Goal: Task Accomplishment & Management: Use online tool/utility

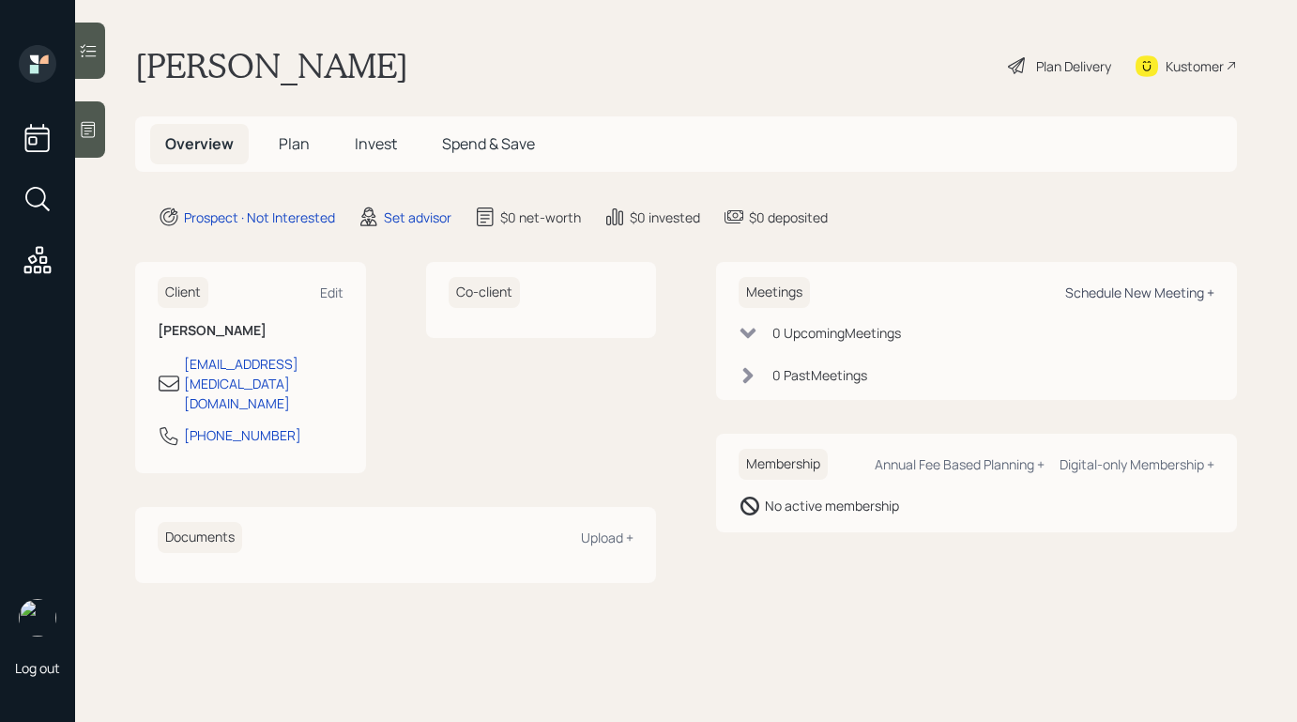
click at [1102, 294] on div "Schedule New Meeting +" at bounding box center [1139, 292] width 149 height 18
select select "round-[PERSON_NAME]"
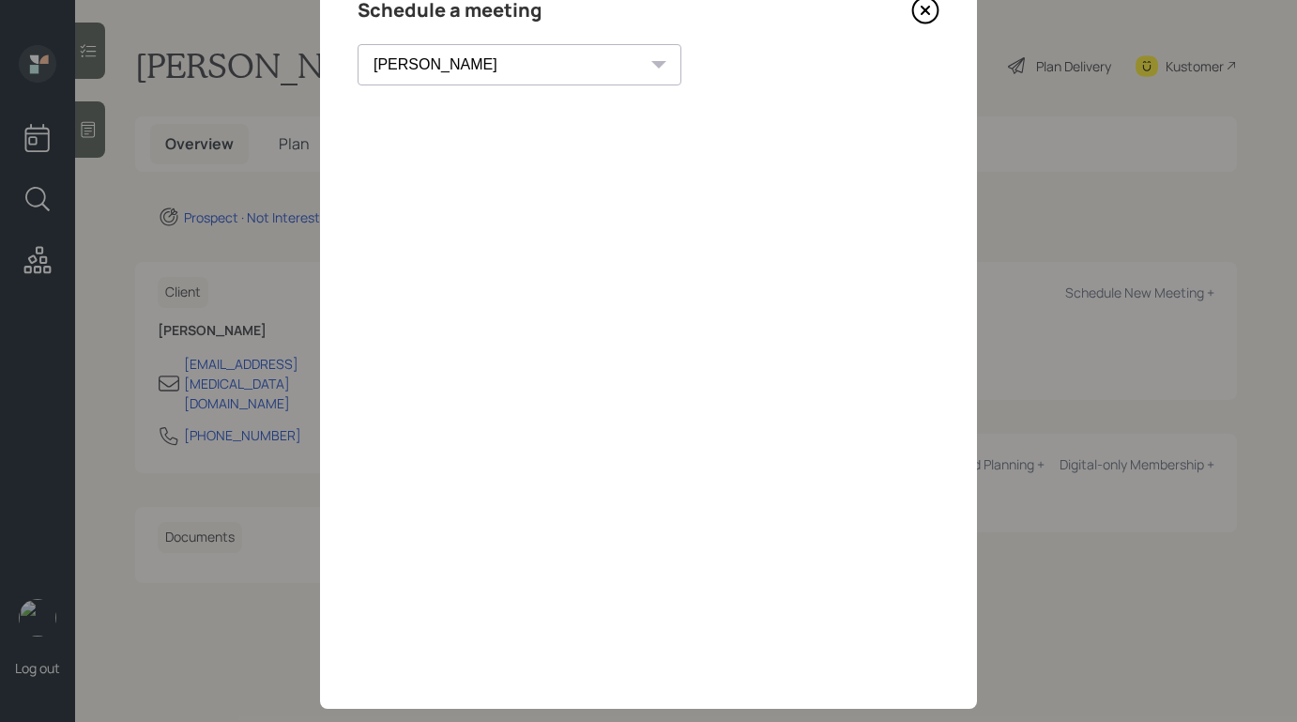
scroll to position [81, 0]
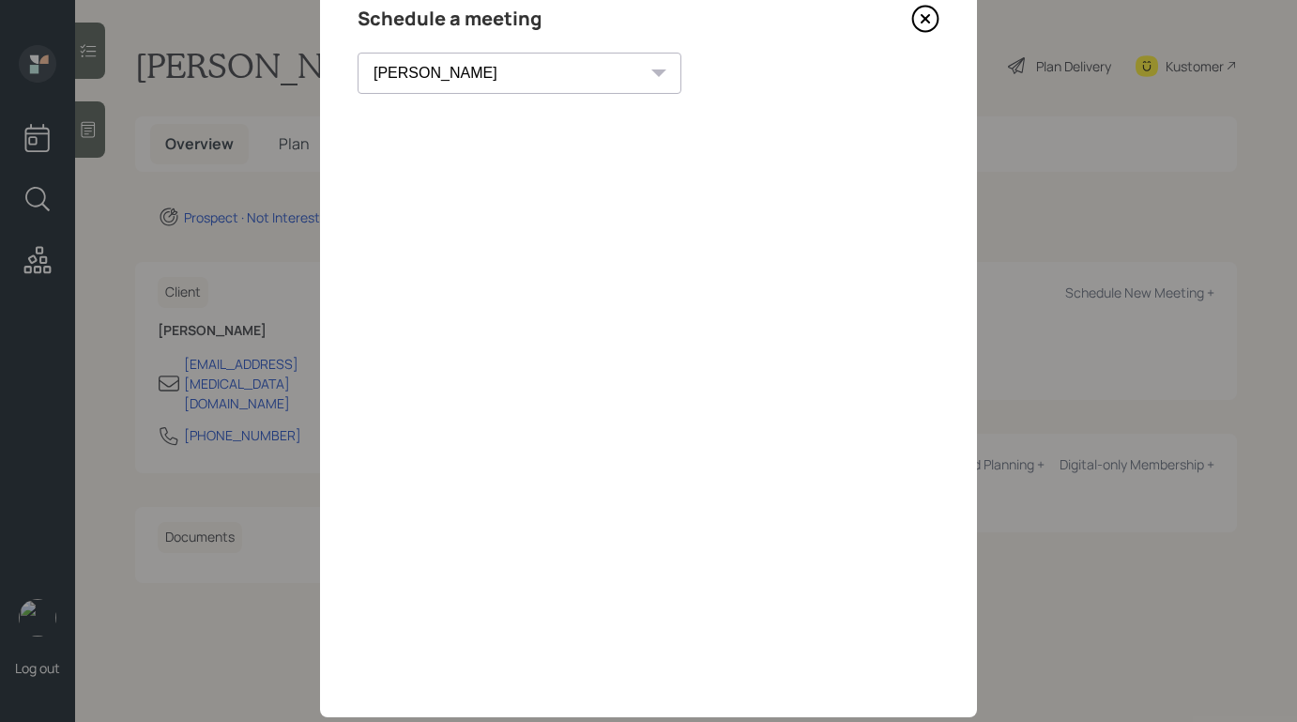
click at [935, 23] on icon at bounding box center [925, 19] width 28 height 28
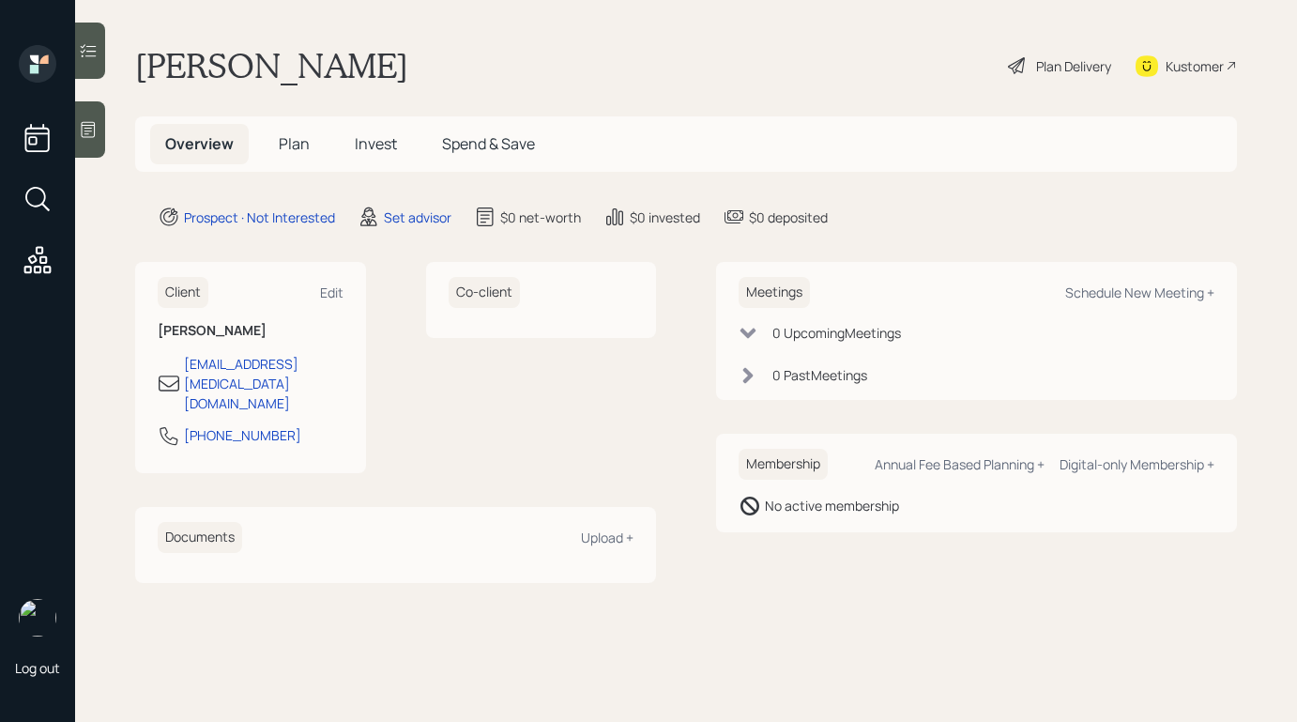
click at [96, 133] on icon at bounding box center [88, 129] width 19 height 19
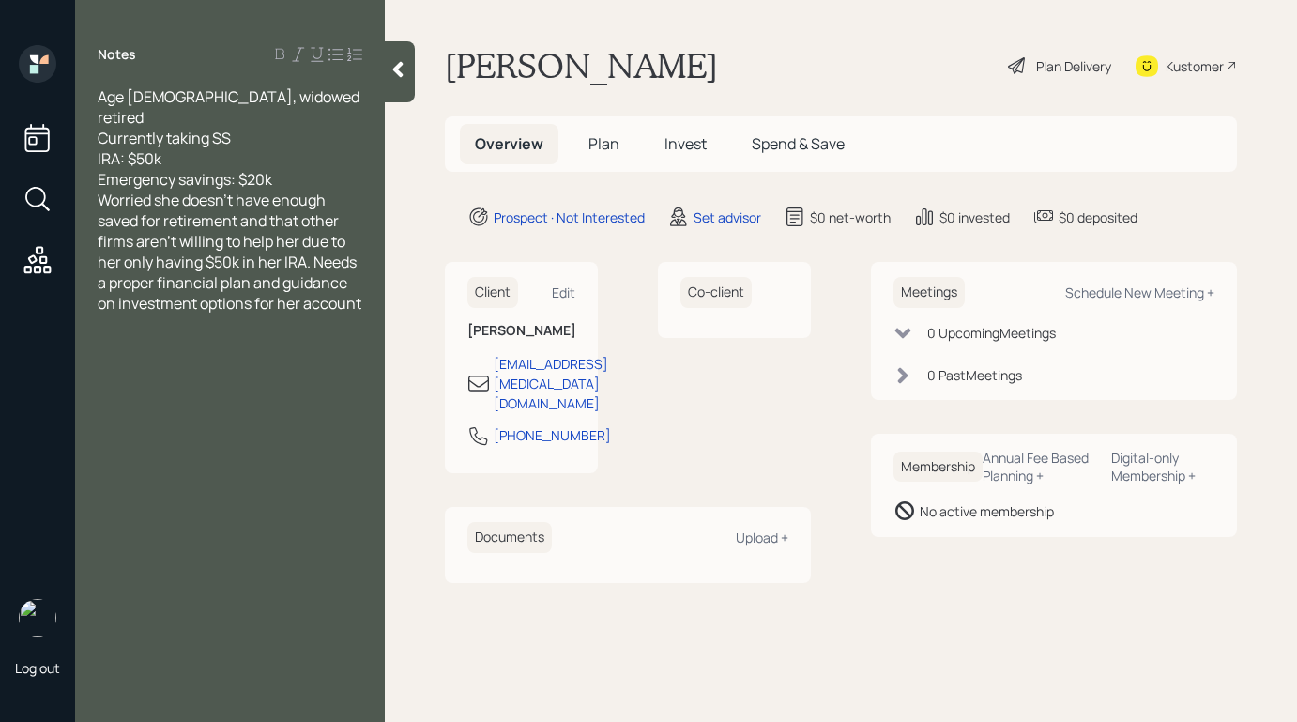
click at [295, 169] on div "Emergency savings: $20k" at bounding box center [230, 179] width 265 height 21
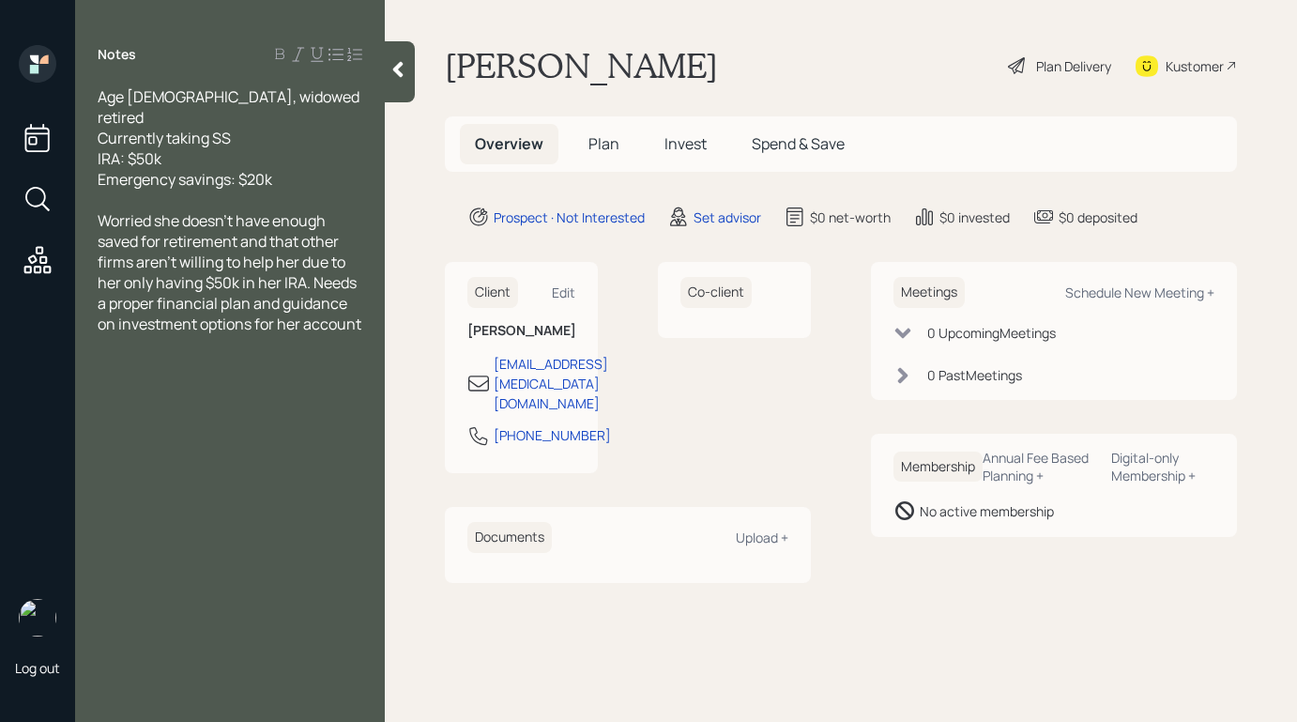
click at [403, 87] on div at bounding box center [400, 71] width 30 height 61
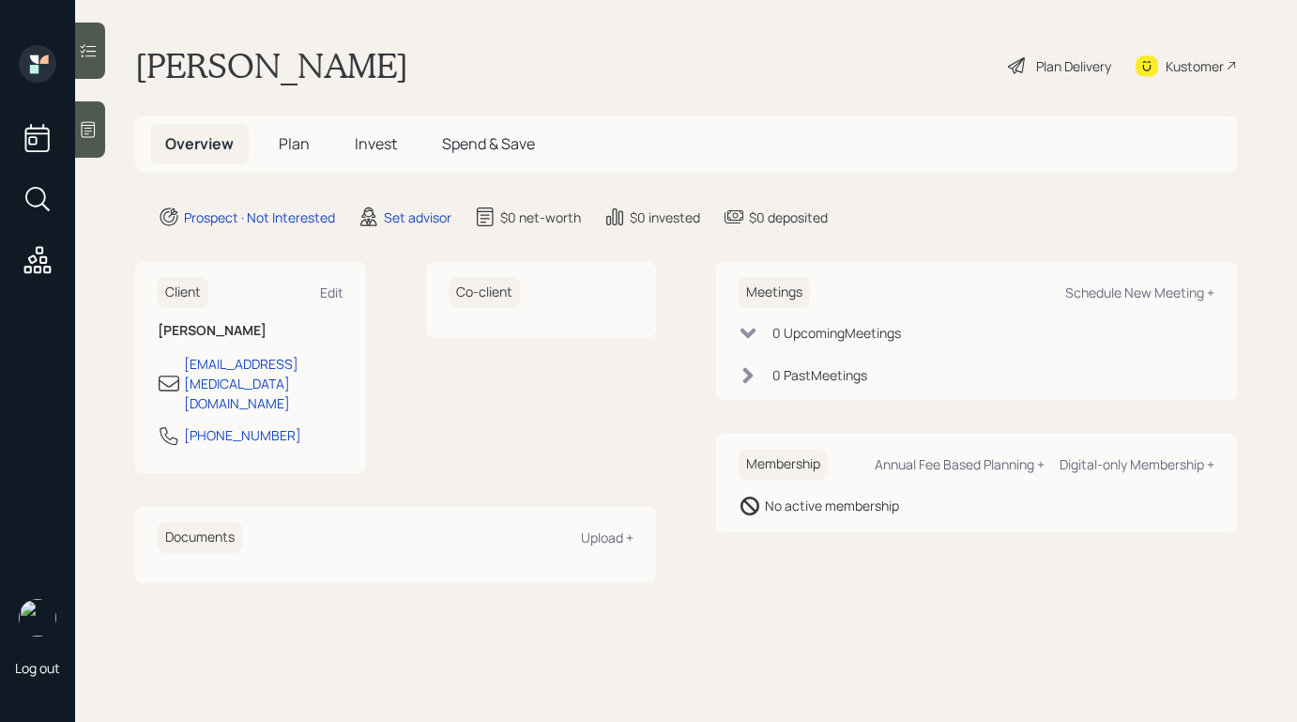
click at [89, 130] on icon at bounding box center [89, 130] width 14 height 16
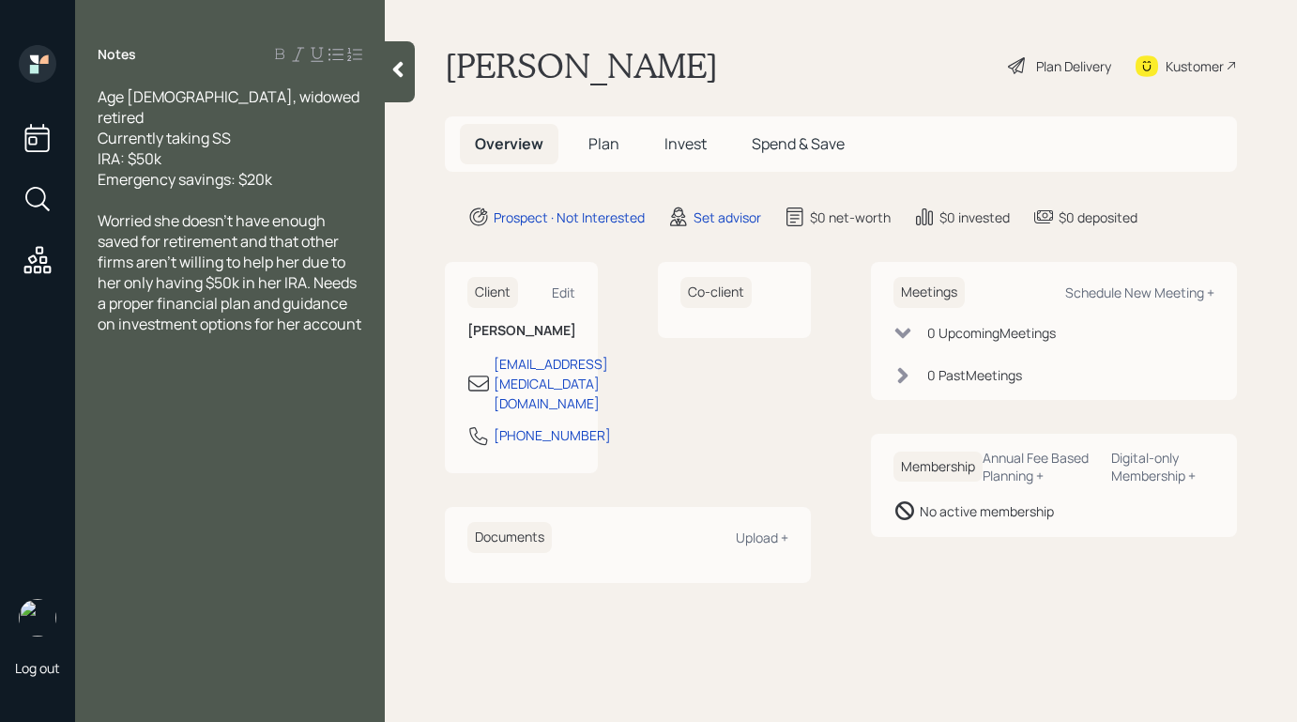
click at [393, 89] on div at bounding box center [400, 71] width 30 height 61
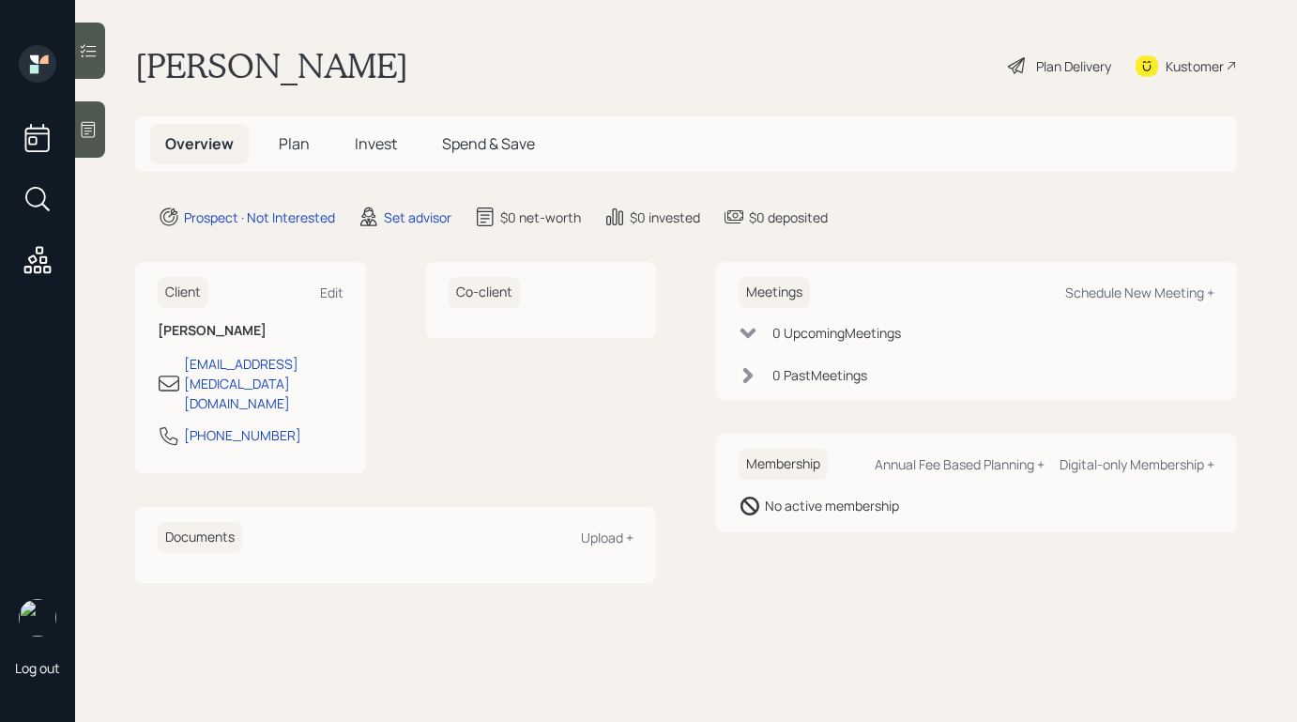
click at [98, 131] on icon at bounding box center [88, 129] width 19 height 19
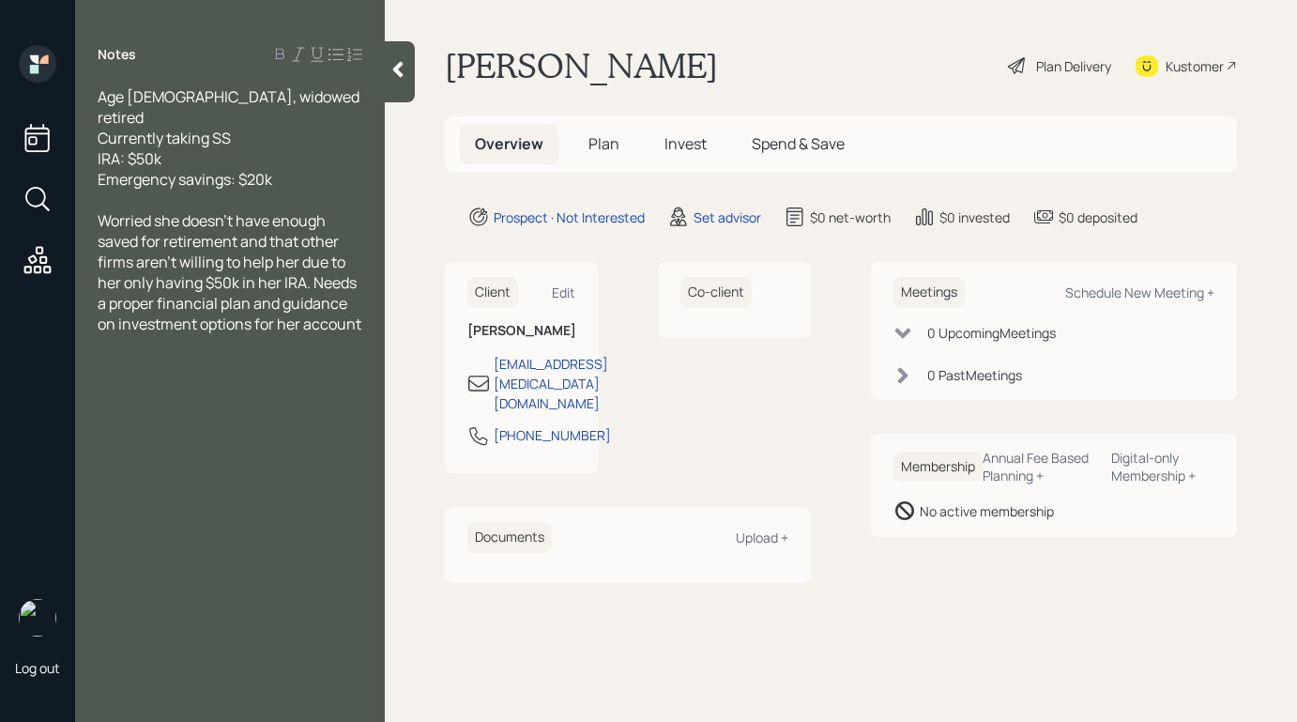
click at [399, 83] on div at bounding box center [400, 71] width 30 height 61
